Goal: Transaction & Acquisition: Purchase product/service

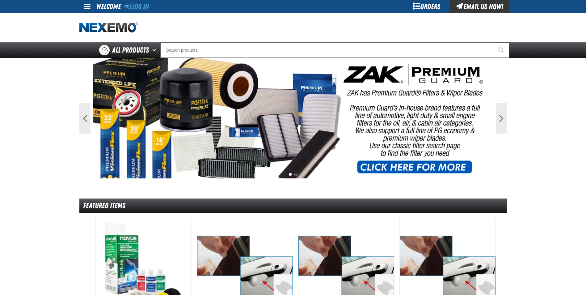
click at [148, 8] on link "Log In" at bounding box center [136, 6] width 24 height 9
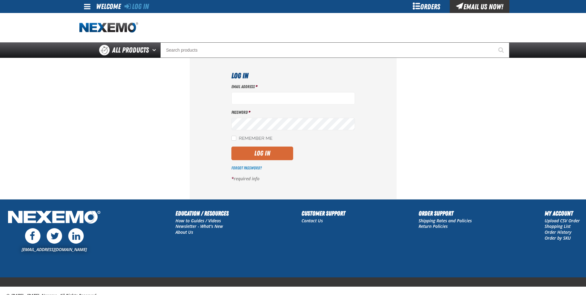
type input "[EMAIL_ADDRESS][DOMAIN_NAME]"
click at [250, 154] on button "Log In" at bounding box center [262, 153] width 62 height 14
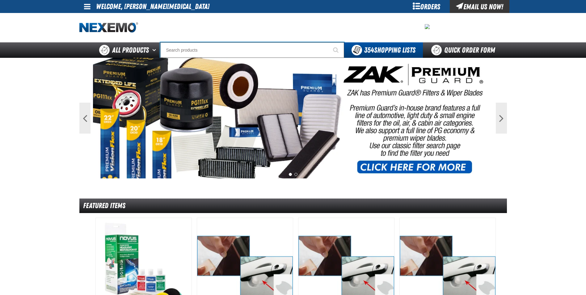
click at [230, 48] on input "Search" at bounding box center [252, 49] width 184 height 15
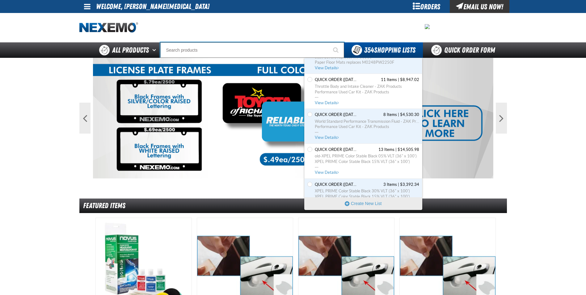
scroll to position [2501, 0]
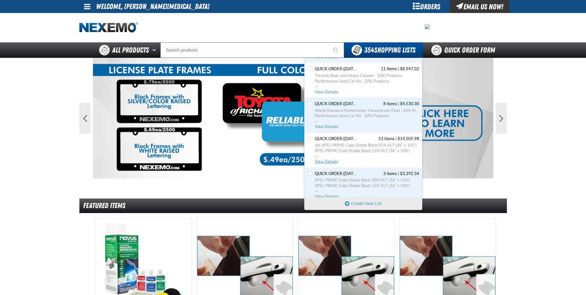
click at [353, 148] on span "XPEL PRIME Color Stable Black 15% VLT (36" x 100')" at bounding box center [367, 151] width 104 height 6
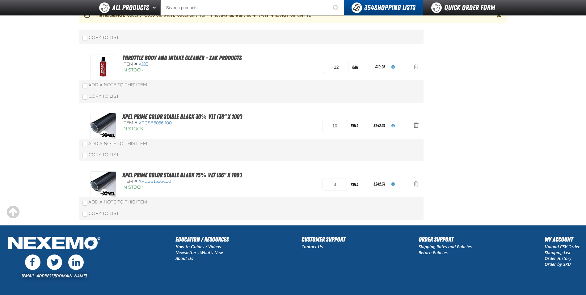
scroll to position [618, 0]
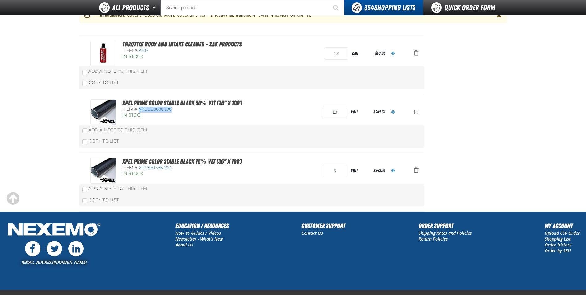
drag, startPoint x: 174, startPoint y: 109, endPoint x: 139, endPoint y: 108, distance: 35.2
click at [139, 108] on div "Item #: XPCSB3036-100" at bounding box center [182, 110] width 120 height 6
drag, startPoint x: 139, startPoint y: 108, endPoint x: 152, endPoint y: 108, distance: 13.0
copy span "XPCSB3036-100"
click at [443, 4] on link "Quick Order Form" at bounding box center [465, 7] width 84 height 15
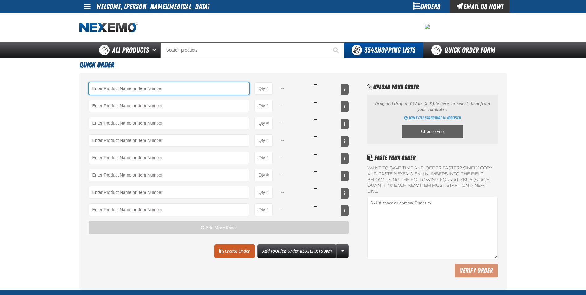
click at [161, 90] on input "Product" at bounding box center [169, 88] width 161 height 12
paste input "XPCSB3036-100"
click at [138, 87] on input "XPCSB3036-100" at bounding box center [169, 88] width 161 height 12
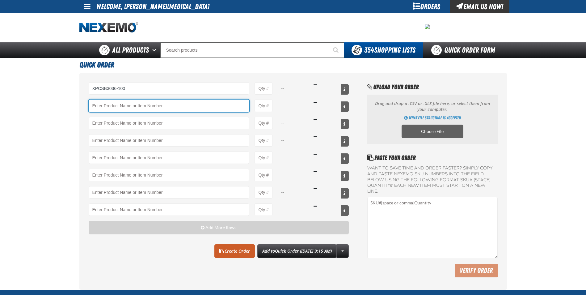
click at [139, 103] on input "Product" at bounding box center [169, 105] width 161 height 12
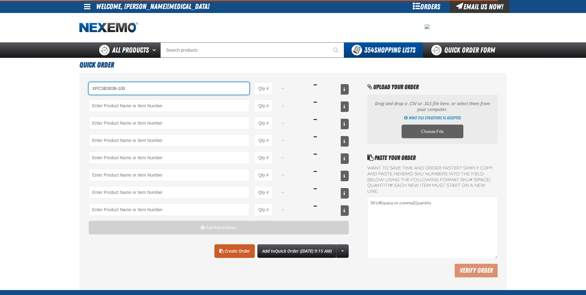
click at [140, 89] on input "XPCSB3036-100" at bounding box center [169, 88] width 161 height 12
type input "XPCSB3036-100 - XPEL PRIME Color Stable Black 30% VLT (36&quot; x 100&#x27;)"
type input "1"
select select "roll"
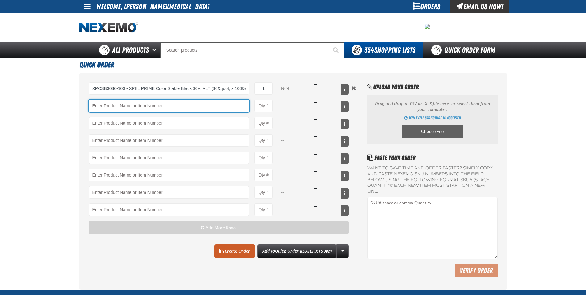
click at [110, 106] on input "Product" at bounding box center [169, 105] width 161 height 12
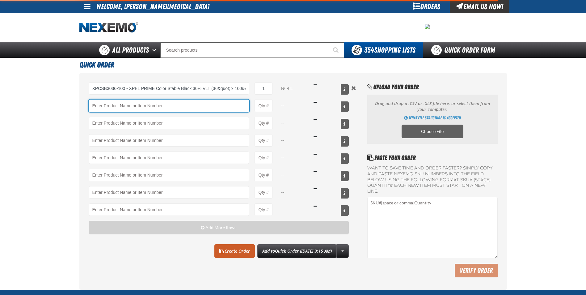
type input "XPCSB3036-100 - XPEL PRIME Color Stable Black 30% VLT (36&quot; x 100&#x27;)"
type input "XPCSB1536-100 - XPEL PRIME Color Stable Black 15% VLT (36&quot; x 100&#x27;)"
type input "1"
select select "roll"
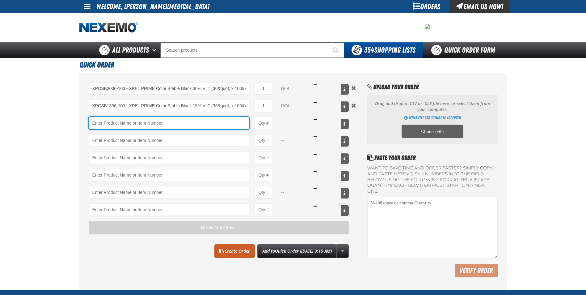
click at [125, 122] on input "Product" at bounding box center [169, 123] width 161 height 12
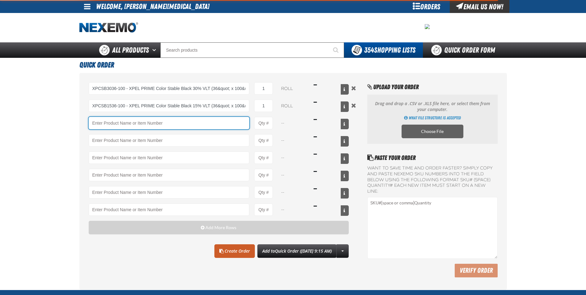
type input "XPCSB1536-100 - XPEL PRIME Color Stable Black 15% VLT (36&quot; x 100&#x27;)"
type input "XPCSB0536-100 - XPEL PRIME Color Stable Black 05% VLT (36&quot; x 100&#x27;)"
type input "1"
select select "roll"
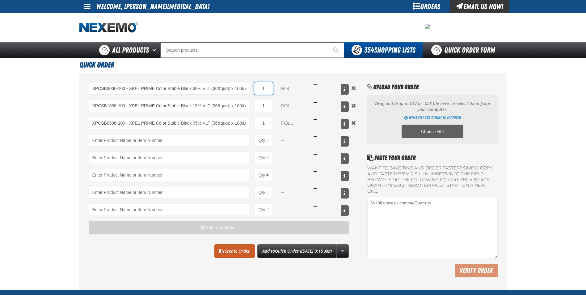
click at [264, 89] on input "1" at bounding box center [263, 88] width 19 height 12
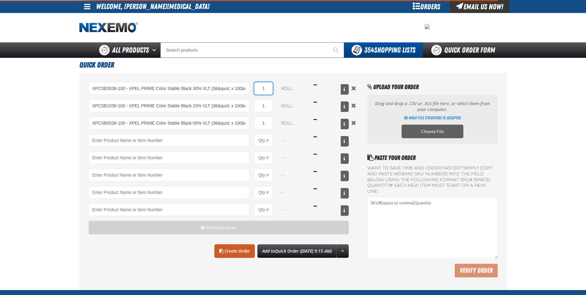
type input "XPCSB0536-100 - XPEL PRIME Color Stable Black 05% VLT (36&quot; x 100&#x27;)"
click at [264, 88] on input "1" at bounding box center [263, 88] width 19 height 12
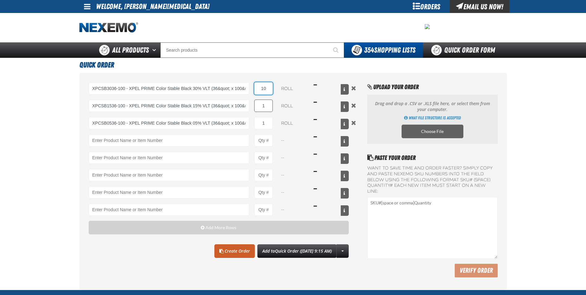
type input "10"
click at [269, 103] on input "1" at bounding box center [263, 105] width 19 height 12
type input "4"
click at [264, 124] on input "1" at bounding box center [263, 123] width 19 height 12
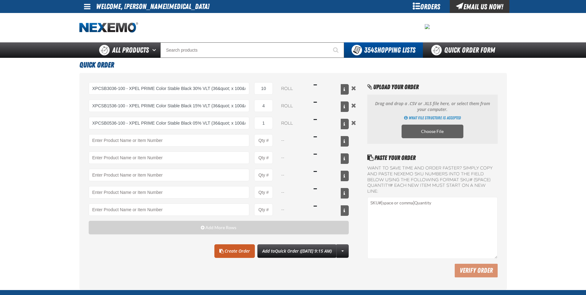
click at [192, 245] on div "Clear All Create Order Add to Quick Order (8/11/2025, 9:15 AM) Create New Shopp…" at bounding box center [219, 251] width 260 height 14
click at [223, 251] on link "Create Order" at bounding box center [234, 251] width 40 height 14
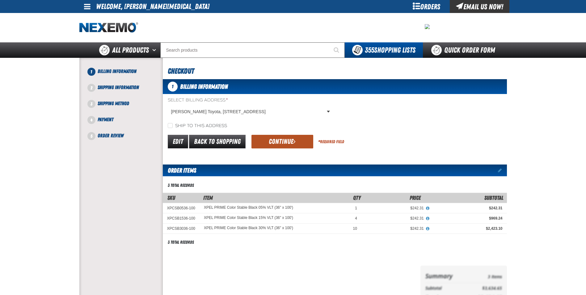
click at [268, 140] on button "Continue" at bounding box center [282, 142] width 62 height 14
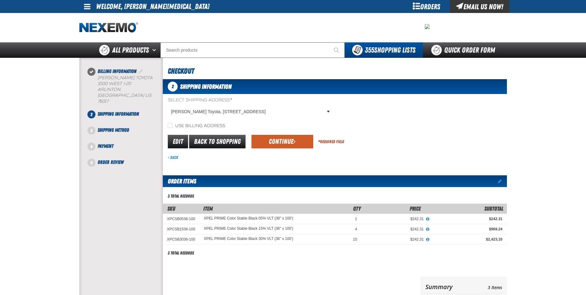
click at [268, 140] on button "Continue" at bounding box center [282, 142] width 62 height 14
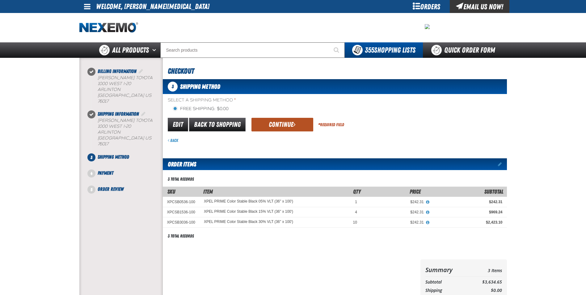
click at [271, 125] on button "Continue" at bounding box center [282, 125] width 62 height 14
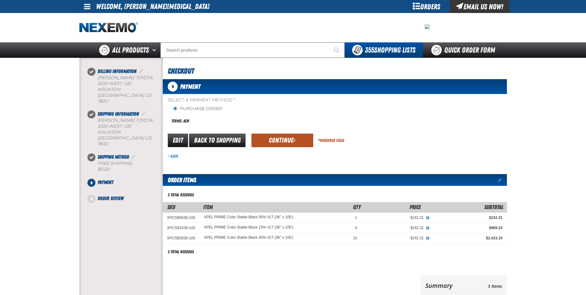
click at [278, 142] on button "Continue" at bounding box center [282, 140] width 62 height 14
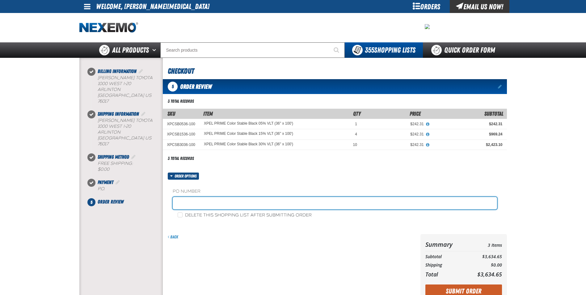
click at [215, 200] on input "text" at bounding box center [335, 203] width 324 height 12
type input "STK"
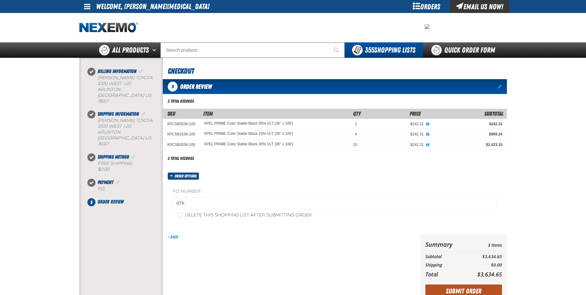
click at [461, 288] on button "Submit Order" at bounding box center [463, 291] width 77 height 14
